Goal: Task Accomplishment & Management: Use online tool/utility

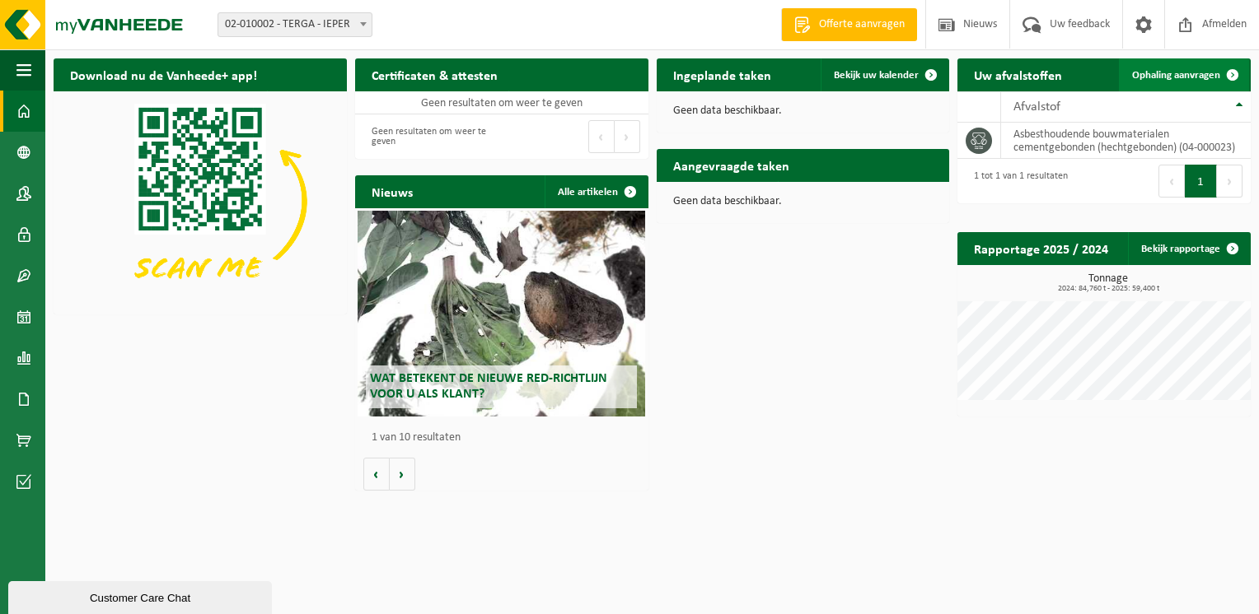
click at [1169, 77] on span "Ophaling aanvragen" at bounding box center [1176, 75] width 88 height 11
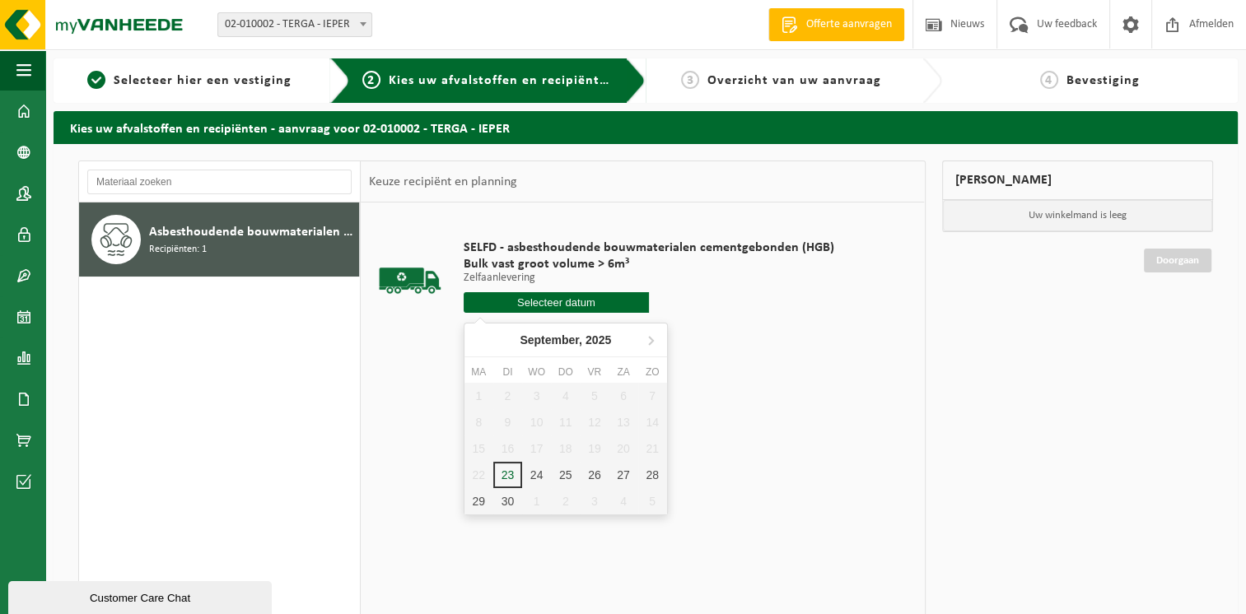
click at [567, 301] on input "text" at bounding box center [556, 302] width 185 height 21
click at [540, 471] on div "24" at bounding box center [536, 475] width 29 height 26
type input "Van 2025-09-24"
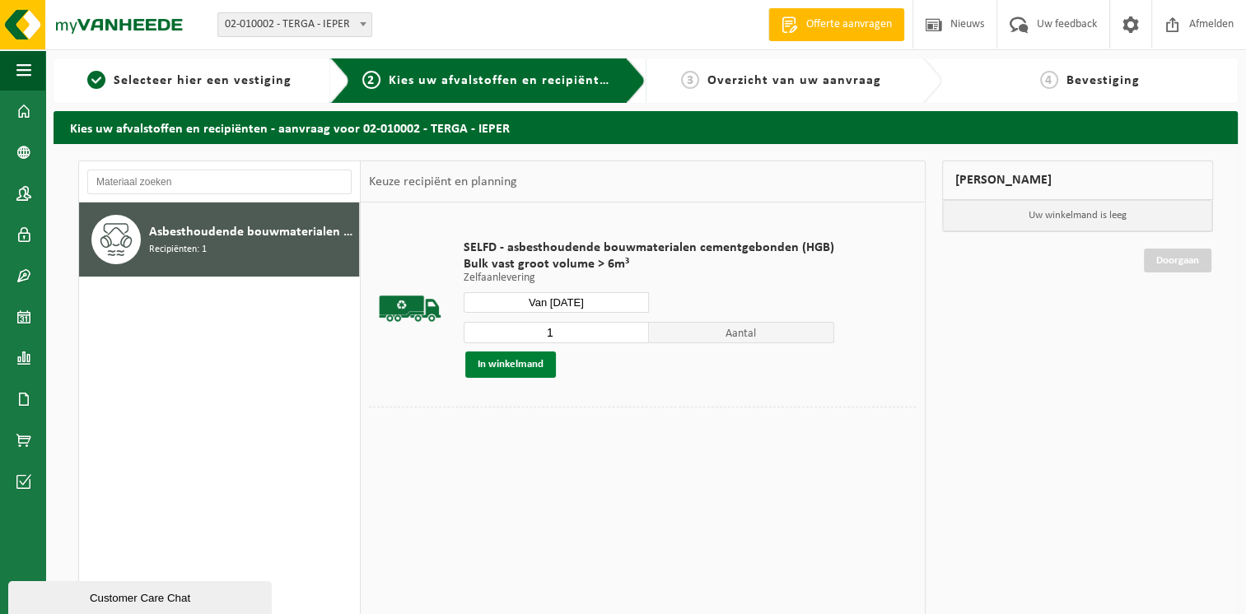
click at [499, 358] on button "In winkelmand" at bounding box center [510, 365] width 91 height 26
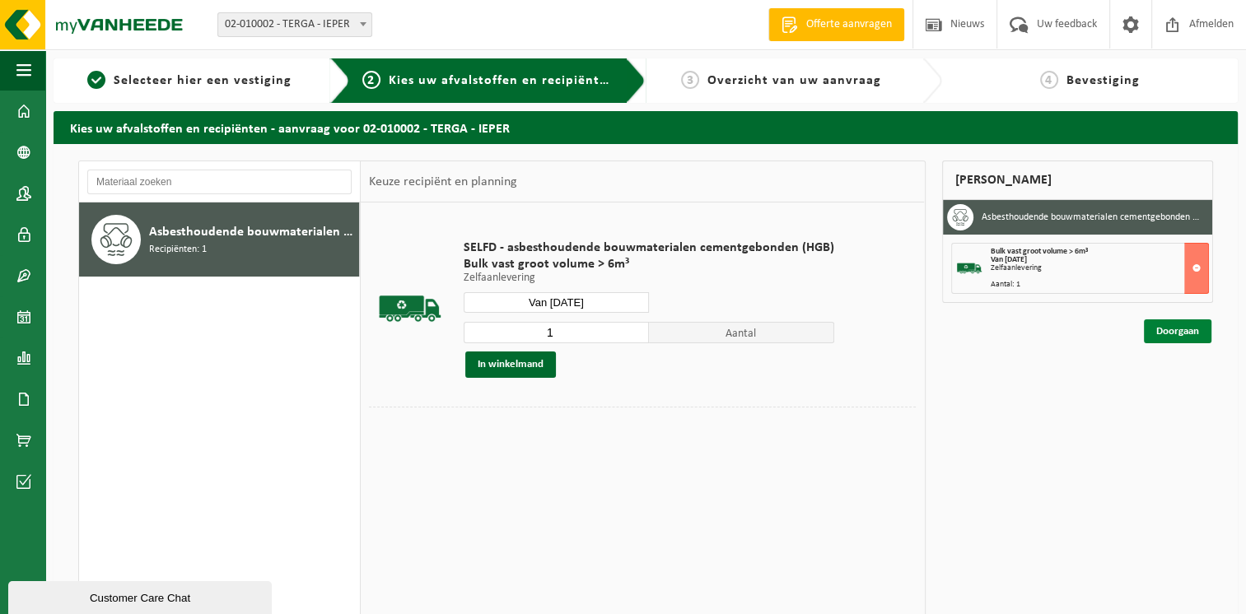
click at [1168, 328] on link "Doorgaan" at bounding box center [1178, 332] width 68 height 24
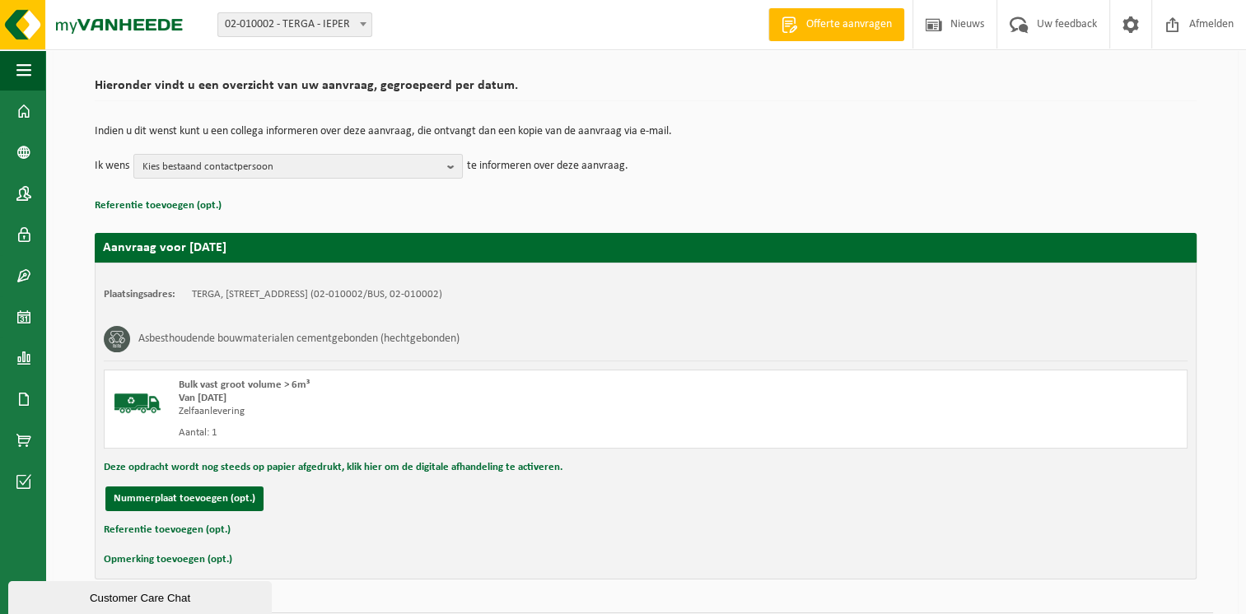
scroll to position [153, 0]
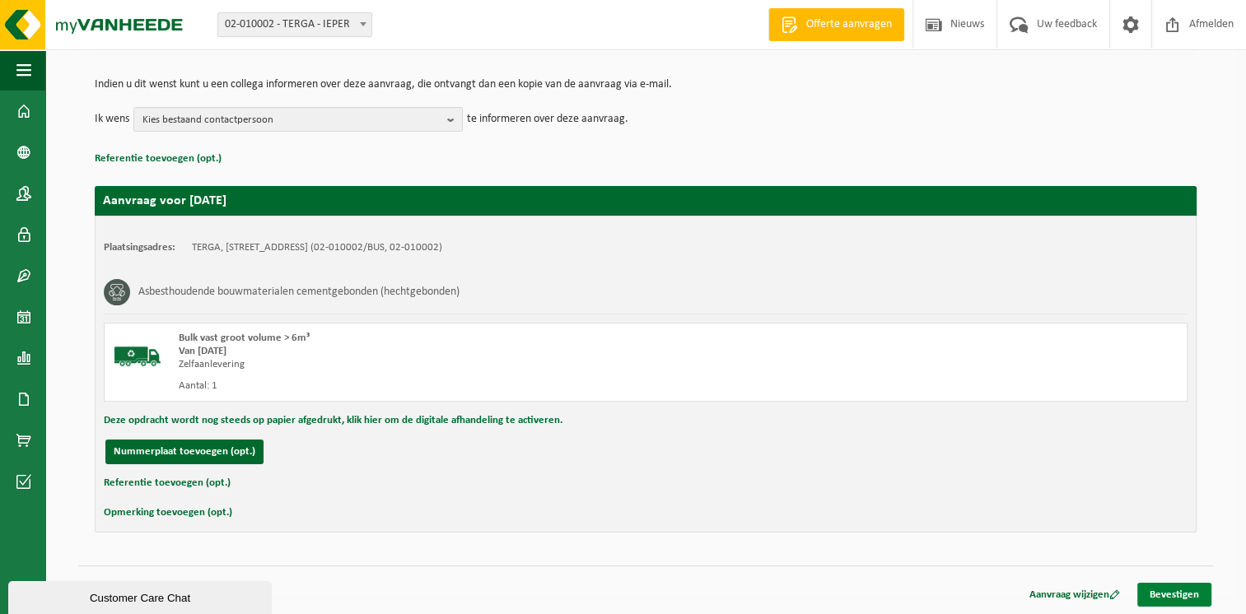
click at [1156, 588] on link "Bevestigen" at bounding box center [1174, 595] width 74 height 24
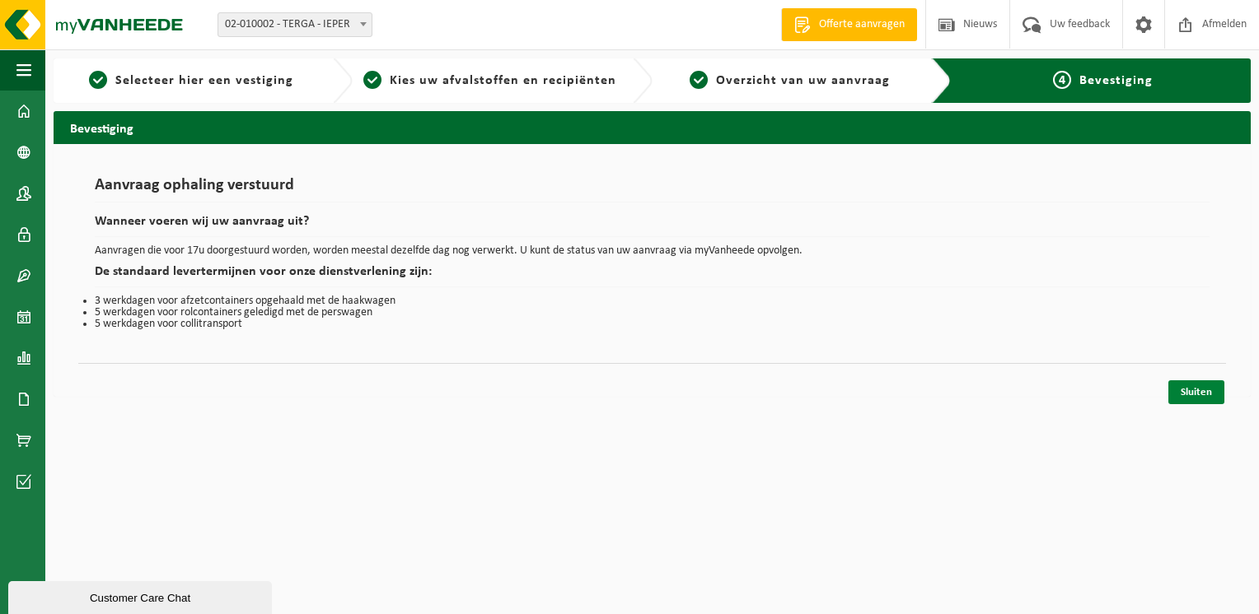
click at [1197, 387] on link "Sluiten" at bounding box center [1196, 393] width 56 height 24
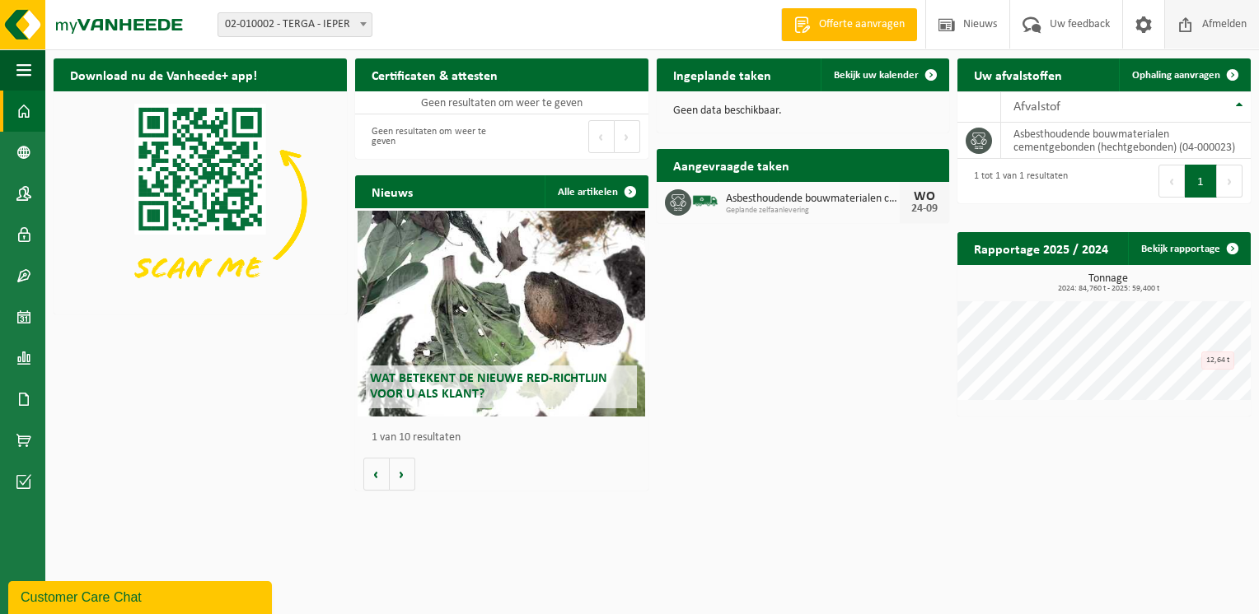
click at [1216, 26] on span "Afmelden" at bounding box center [1224, 24] width 53 height 49
